Goal: Navigation & Orientation: Find specific page/section

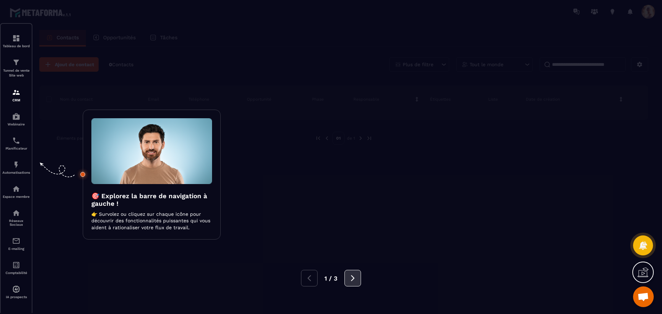
click at [353, 279] on icon at bounding box center [353, 278] width 8 height 8
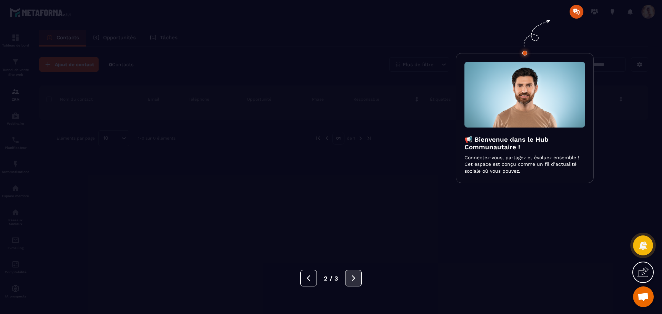
click at [353, 279] on icon at bounding box center [353, 278] width 3 height 6
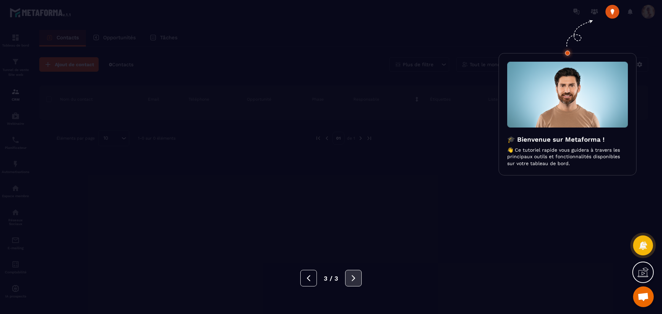
click at [353, 279] on icon at bounding box center [353, 278] width 3 height 6
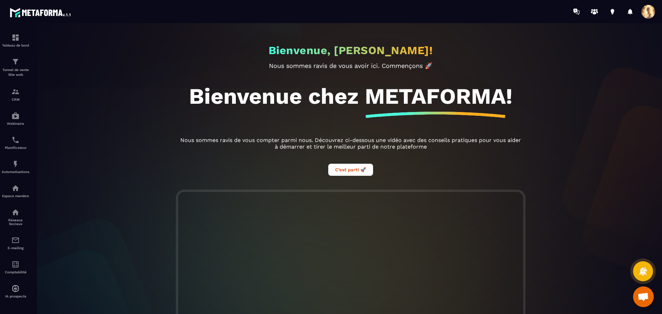
click at [645, 298] on span "Ouvrir le chat" at bounding box center [642, 298] width 11 height 10
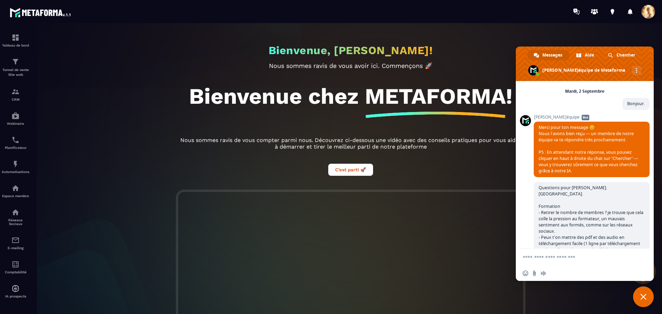
scroll to position [882, 0]
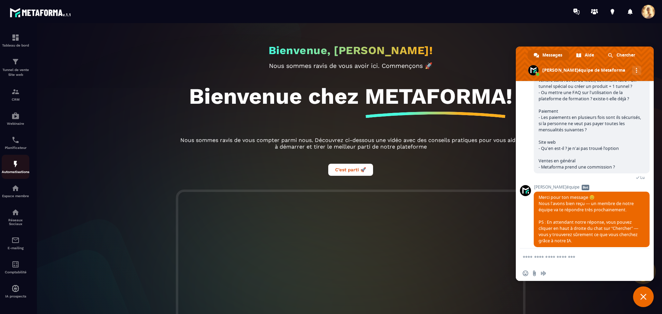
click at [8, 166] on div "Automatisations" at bounding box center [16, 167] width 28 height 14
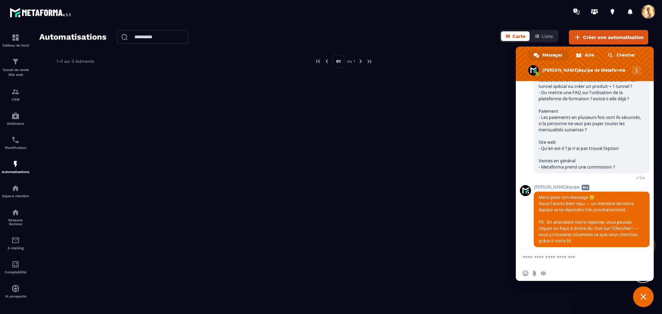
click at [476, 74] on div "Automatisations Carte Liste Créer une automatisation 1-0 sur 0 éléments 01 de 1" at bounding box center [343, 170] width 622 height 281
click at [649, 298] on span "Fermer le chat" at bounding box center [643, 296] width 21 height 21
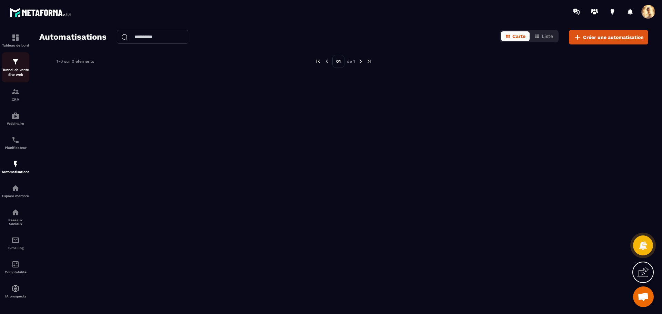
click at [16, 62] on img at bounding box center [15, 62] width 8 height 8
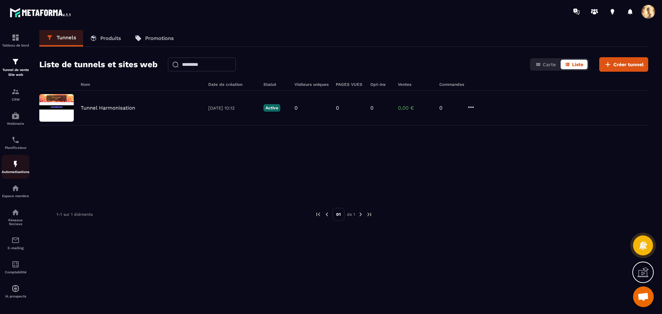
click at [21, 162] on div "Automatisations" at bounding box center [16, 167] width 28 height 14
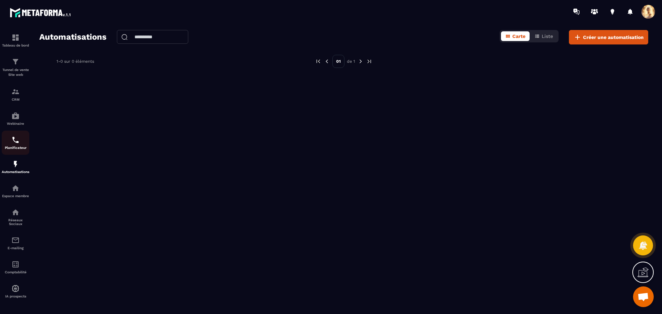
click at [10, 140] on div "Planificateur" at bounding box center [16, 143] width 28 height 14
